Goal: Information Seeking & Learning: Learn about a topic

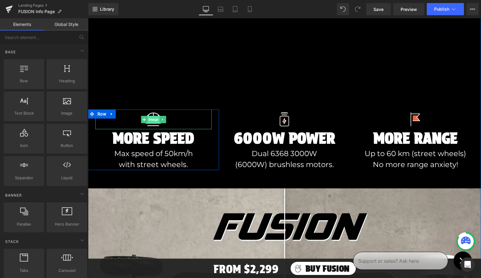
click at [154, 118] on span "Image" at bounding box center [153, 119] width 12 height 7
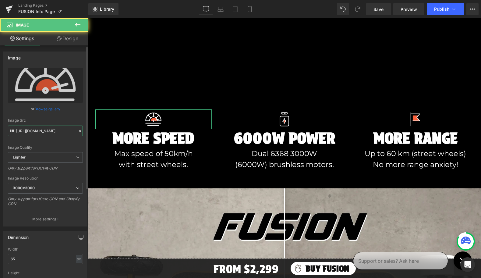
click at [59, 131] on input "[URL][DOMAIN_NAME]" at bounding box center [45, 131] width 75 height 11
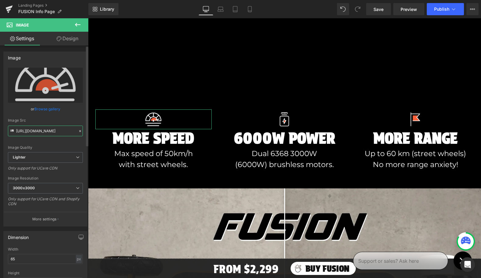
click at [59, 131] on input "[URL][DOMAIN_NAME]" at bounding box center [45, 131] width 75 height 11
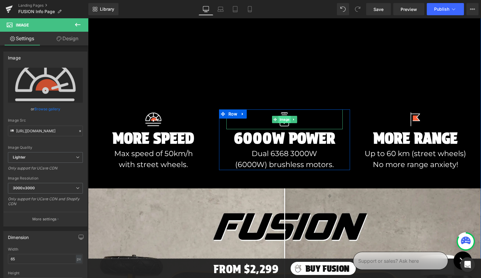
click at [285, 120] on span "Image" at bounding box center [284, 119] width 12 height 7
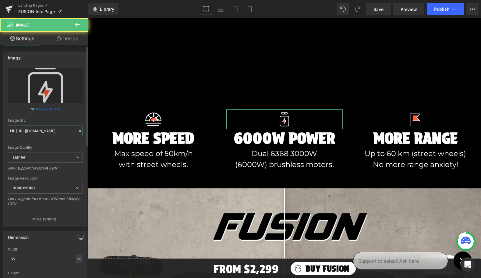
click at [63, 131] on input "[URL][DOMAIN_NAME]" at bounding box center [45, 131] width 75 height 11
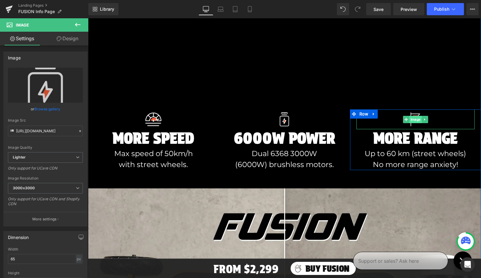
click at [415, 119] on span "Image" at bounding box center [415, 119] width 12 height 7
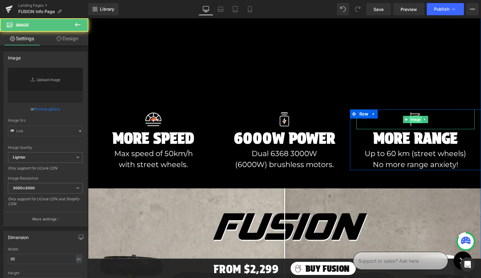
type input "[URL][DOMAIN_NAME]"
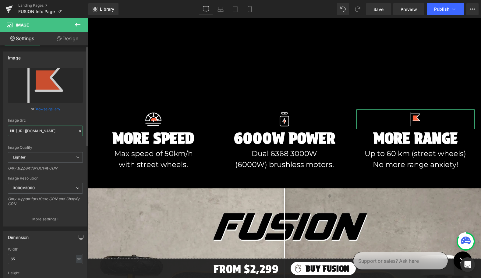
click at [64, 129] on input "[URL][DOMAIN_NAME]" at bounding box center [45, 131] width 75 height 11
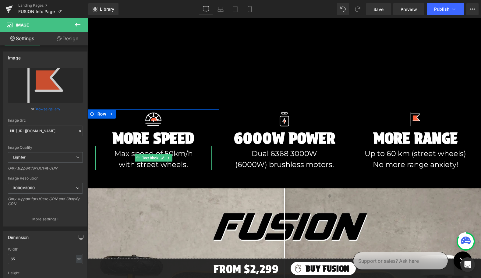
click at [152, 153] on p "Max speed of 50km/h with street wheels." at bounding box center [153, 159] width 116 height 22
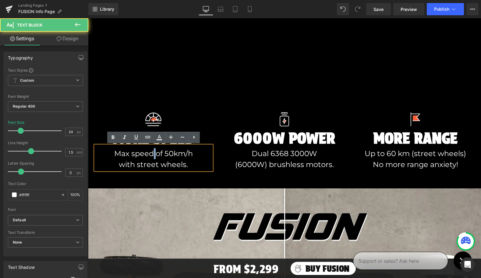
click at [152, 153] on p "Max speed of 50km/h with street wheels." at bounding box center [153, 159] width 116 height 22
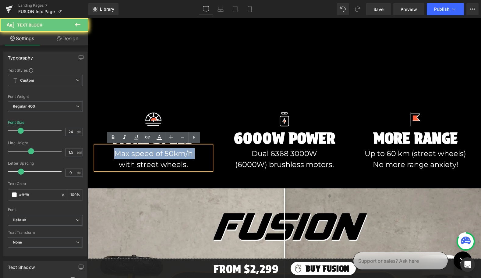
click at [152, 153] on p "Max speed of 50km/h with street wheels." at bounding box center [153, 159] width 116 height 22
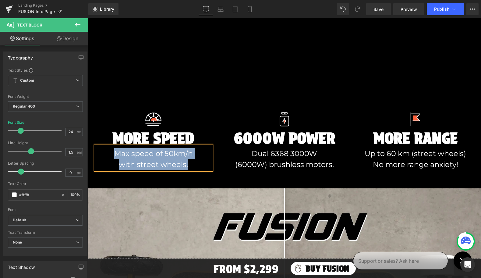
copy p "Max speed of 50km/h with street wheels."
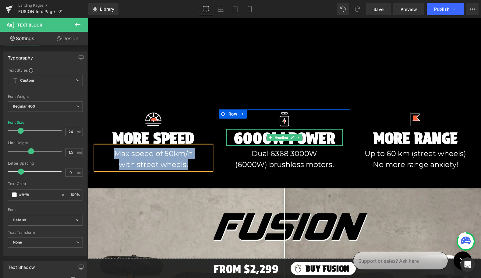
click at [252, 136] on h4 "6000W Power" at bounding box center [284, 137] width 116 height 15
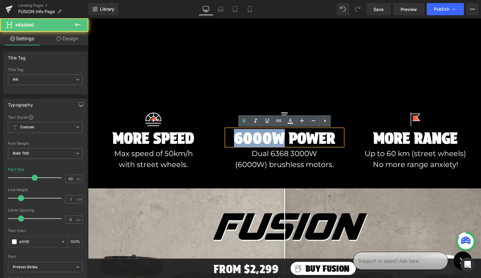
click at [252, 136] on h4 "6000W Power" at bounding box center [284, 137] width 116 height 15
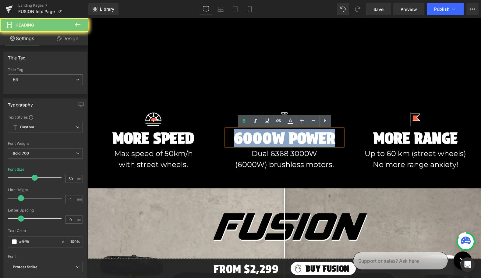
click at [252, 136] on h4 "6000W Power" at bounding box center [284, 137] width 116 height 15
copy h4 "6000W Power"
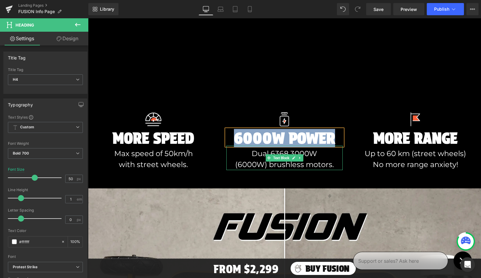
click at [274, 152] on p "Dual 6368 3000W (6000W) brushless motors." at bounding box center [284, 159] width 116 height 22
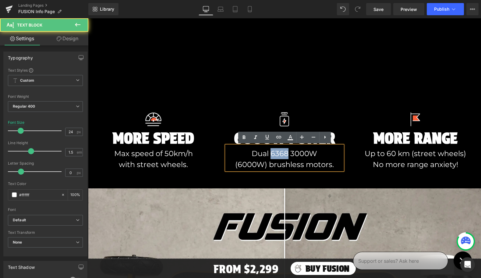
click at [274, 152] on p "Dual 6368 3000W (6000W) brushless motors." at bounding box center [284, 159] width 116 height 22
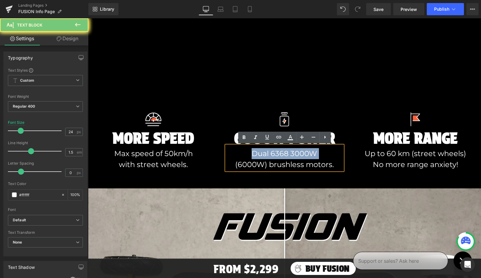
click at [274, 152] on p "Dual 6368 3000W (6000W) brushless motors." at bounding box center [284, 159] width 116 height 22
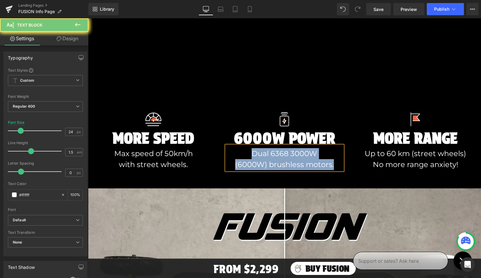
copy p "Dual 6368 3000W (6000W) brushless motors."
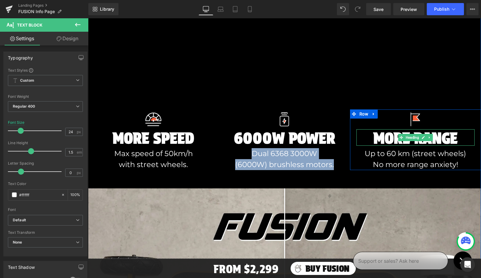
click at [388, 134] on h4 "MORE Range" at bounding box center [415, 137] width 118 height 15
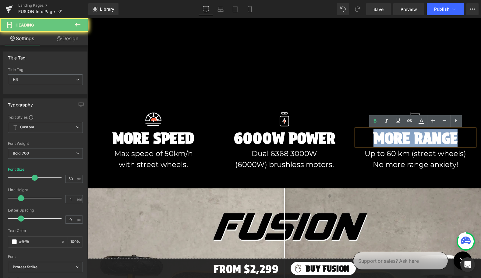
drag, startPoint x: 388, startPoint y: 134, endPoint x: 436, endPoint y: 139, distance: 49.0
click at [436, 139] on h4 "MORE Range" at bounding box center [415, 137] width 118 height 15
copy h4 "MORE Range"
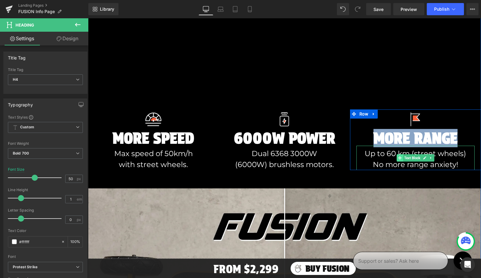
click at [401, 155] on span at bounding box center [400, 157] width 6 height 7
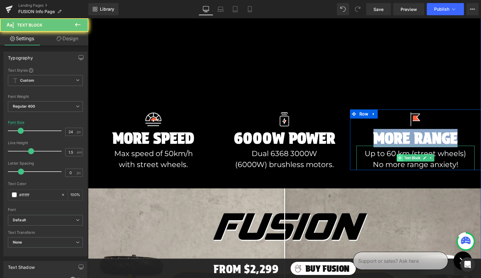
click at [401, 155] on span at bounding box center [400, 157] width 6 height 7
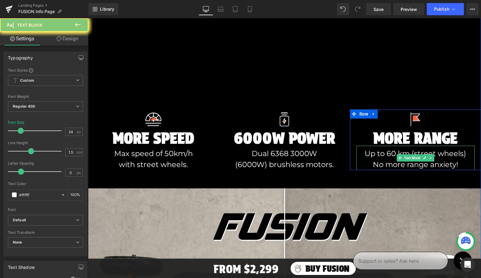
click at [391, 154] on p "Up to 60 km (street wheels) No more range anxiety!" at bounding box center [415, 159] width 118 height 22
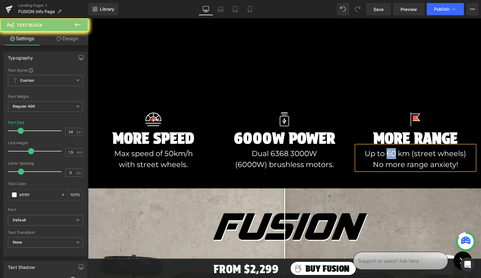
click at [391, 154] on p "Up to 60 km (street wheels) No more range anxiety!" at bounding box center [415, 159] width 118 height 22
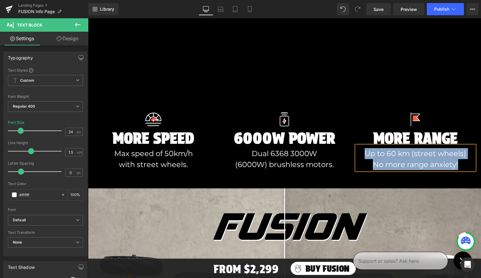
copy p "Up to 60 km (street wheels) No more range anxiety!"
